Goal: Information Seeking & Learning: Learn about a topic

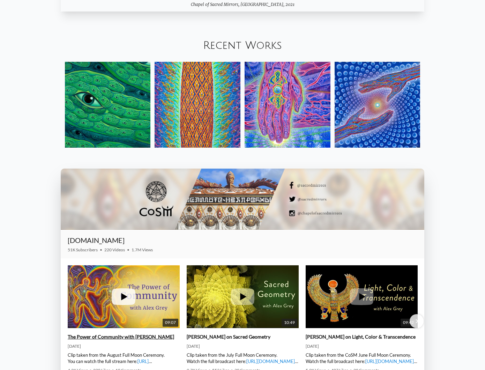
scroll to position [910, 0]
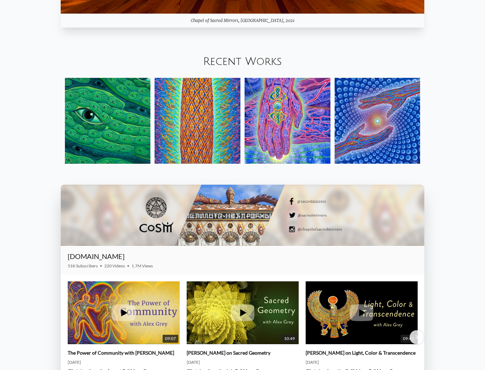
click at [111, 116] on img at bounding box center [108, 121] width 86 height 86
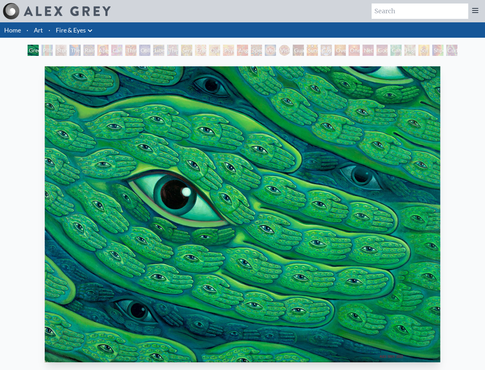
click at [56, 53] on div "Study for the Great Turn" at bounding box center [61, 50] width 11 height 11
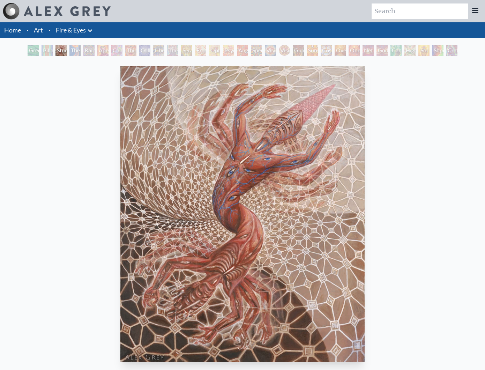
click at [123, 52] on div "Cannabis Sutra" at bounding box center [116, 50] width 11 height 11
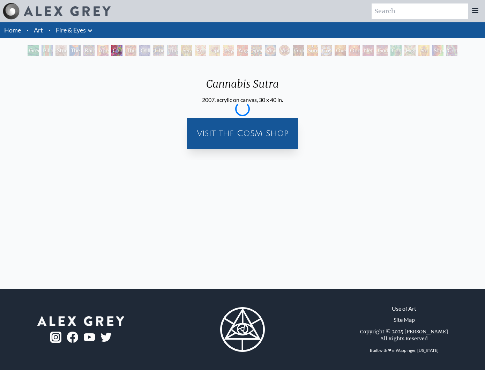
click at [145, 52] on div "Collective Vision" at bounding box center [144, 50] width 11 height 11
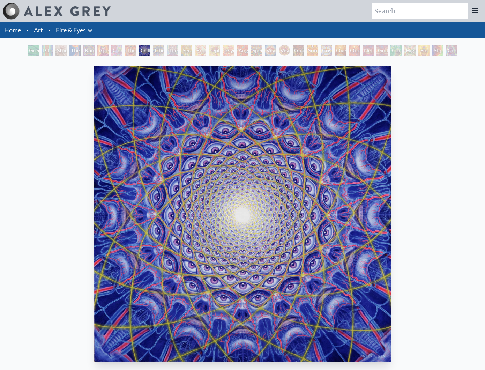
click at [377, 51] on div "Godself" at bounding box center [382, 50] width 11 height 11
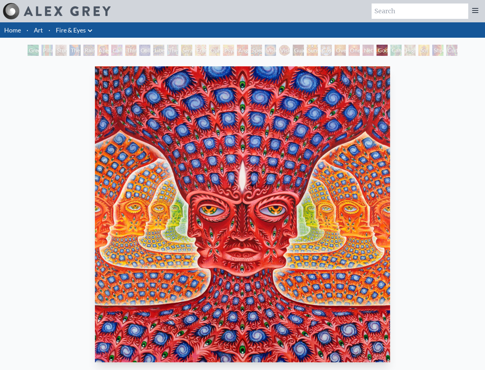
click at [356, 52] on div "One" at bounding box center [354, 50] width 11 height 11
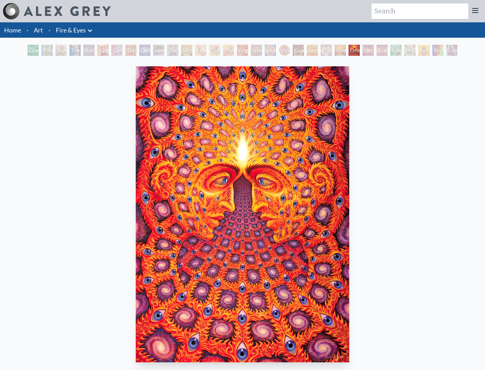
click at [343, 52] on div "Oversoul" at bounding box center [340, 50] width 11 height 11
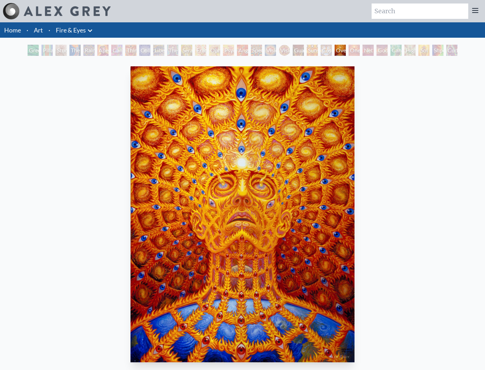
click at [318, 54] on div "Sunyata" at bounding box center [312, 50] width 11 height 11
